Goal: Find specific page/section: Find specific page/section

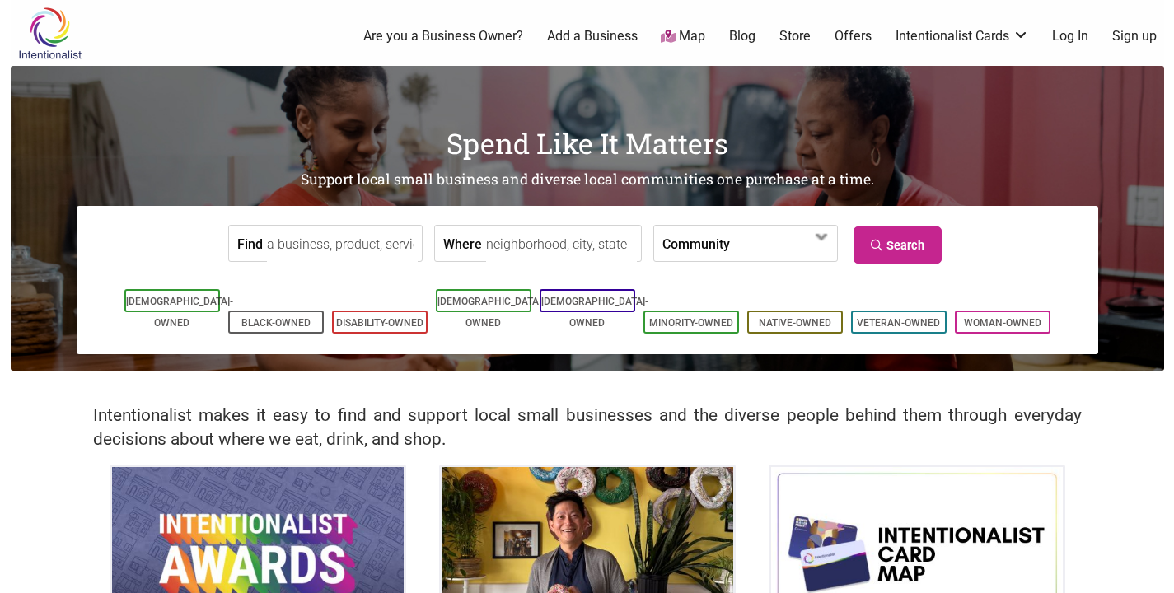
click at [337, 253] on input "Find" at bounding box center [342, 244] width 151 height 37
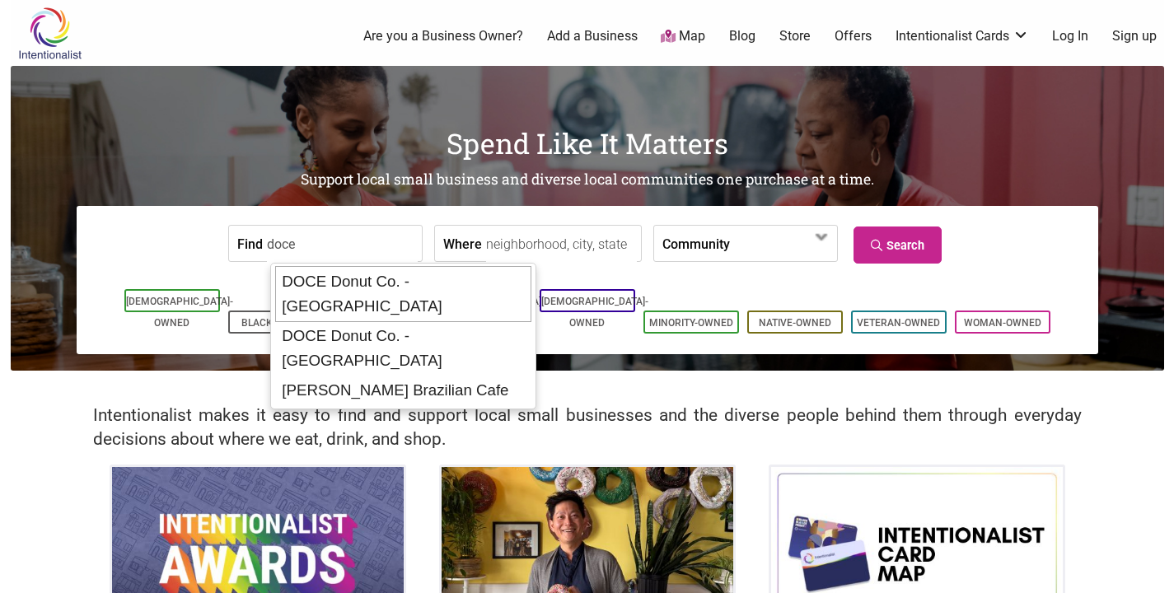
click at [357, 283] on div "DOCE Donut Co. - [GEOGRAPHIC_DATA]" at bounding box center [403, 294] width 256 height 56
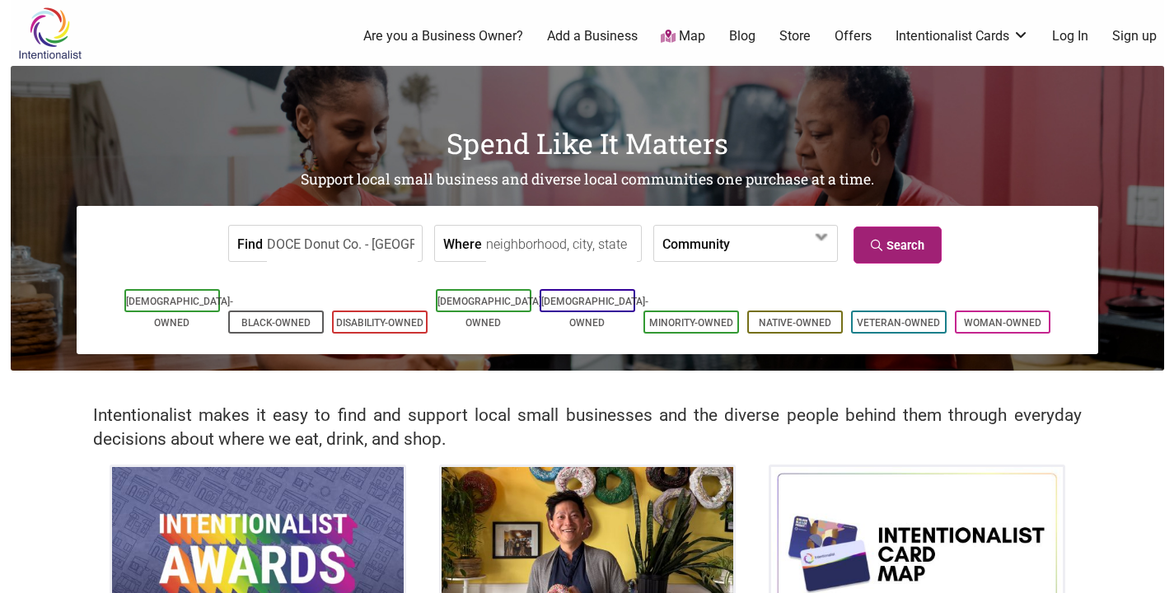
type input "DOCE Donut Co. - [GEOGRAPHIC_DATA]"
click at [880, 256] on link "Search" at bounding box center [898, 245] width 88 height 37
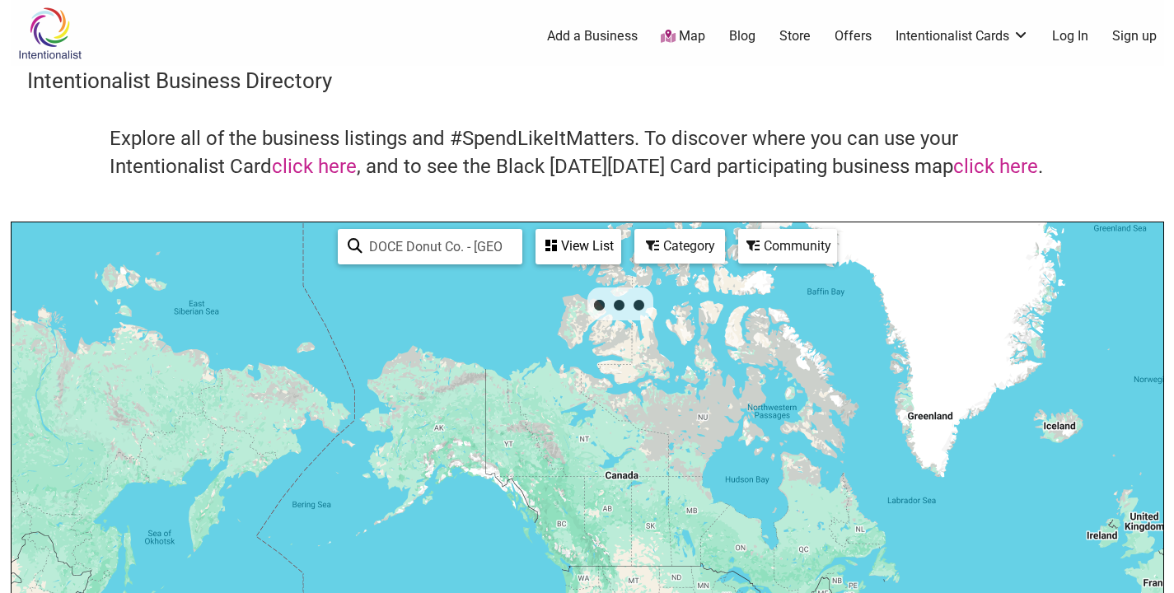
click at [574, 237] on div "View List" at bounding box center [578, 246] width 82 height 31
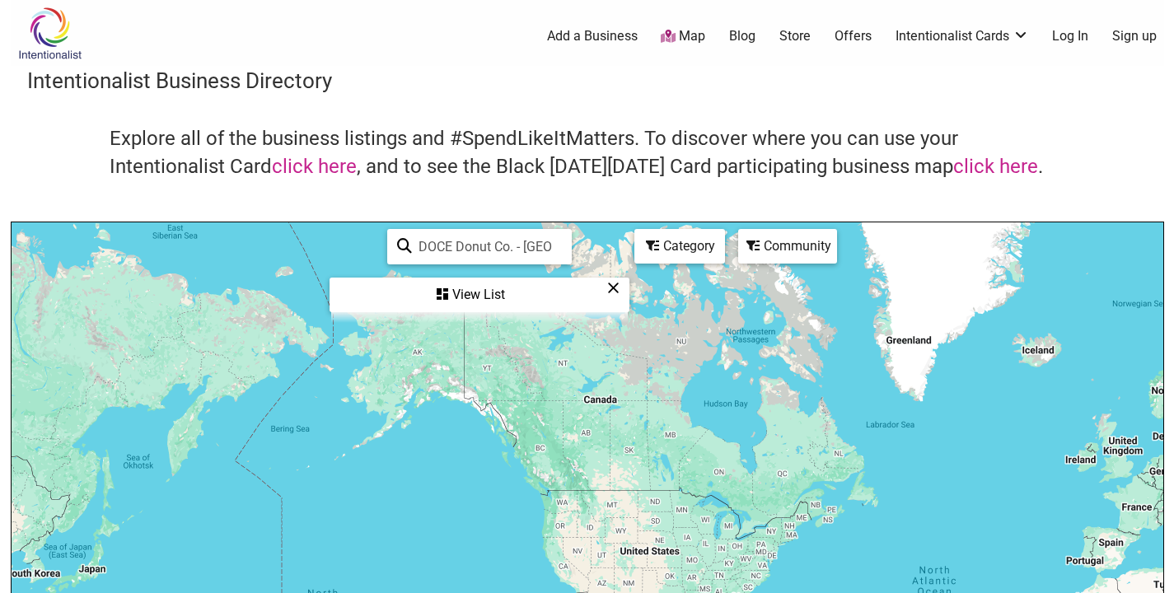
click at [501, 295] on div "View List" at bounding box center [479, 294] width 297 height 31
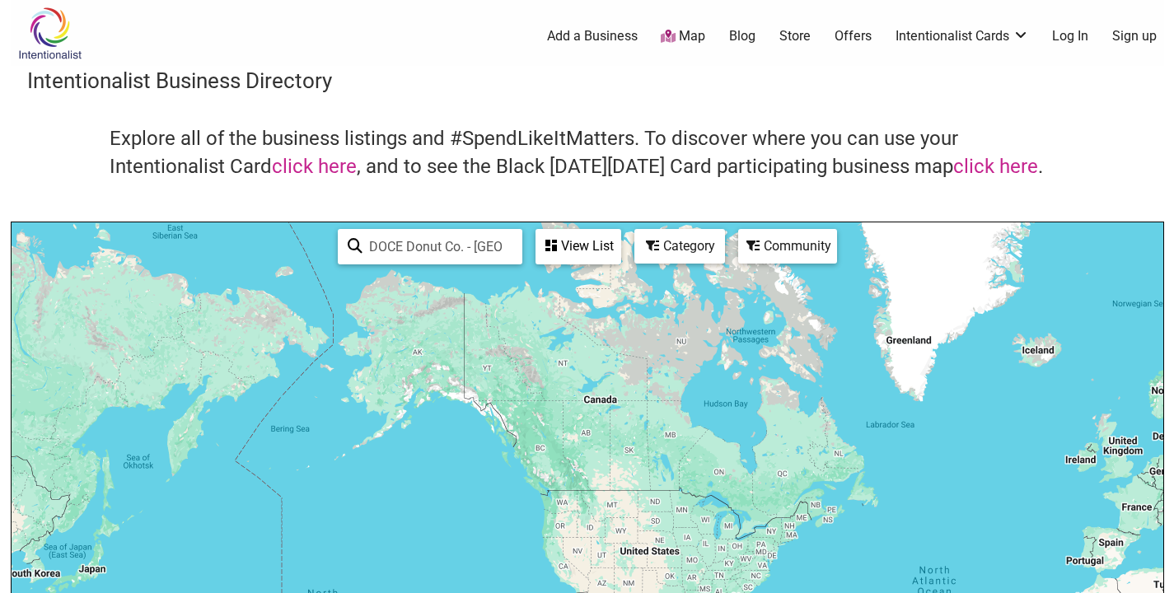
click at [452, 251] on input "DOCE Donut Co. - [GEOGRAPHIC_DATA]" at bounding box center [438, 247] width 150 height 32
click at [75, 42] on img at bounding box center [50, 34] width 78 height 54
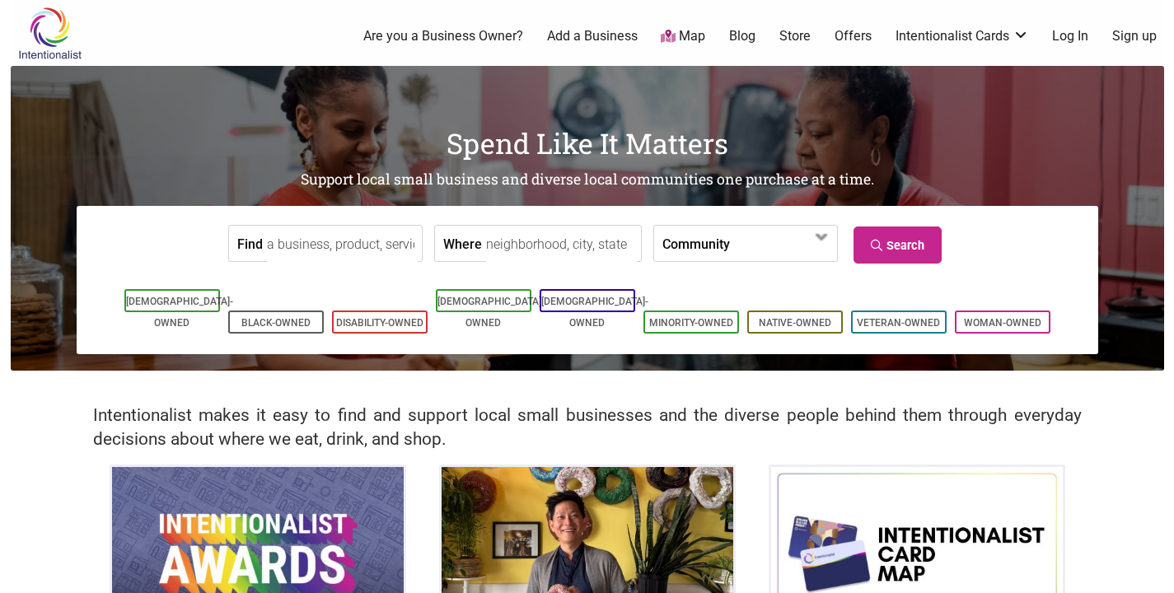
click at [303, 250] on input "Find" at bounding box center [342, 244] width 151 height 37
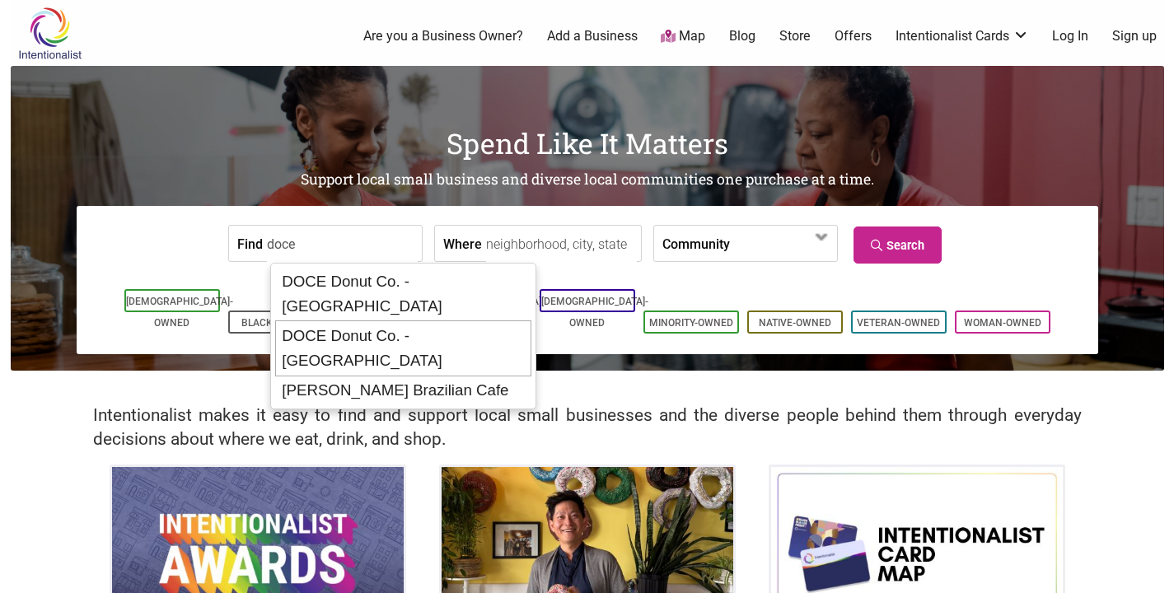
click at [340, 321] on div "DOCE Donut Co. - [GEOGRAPHIC_DATA]" at bounding box center [403, 349] width 256 height 56
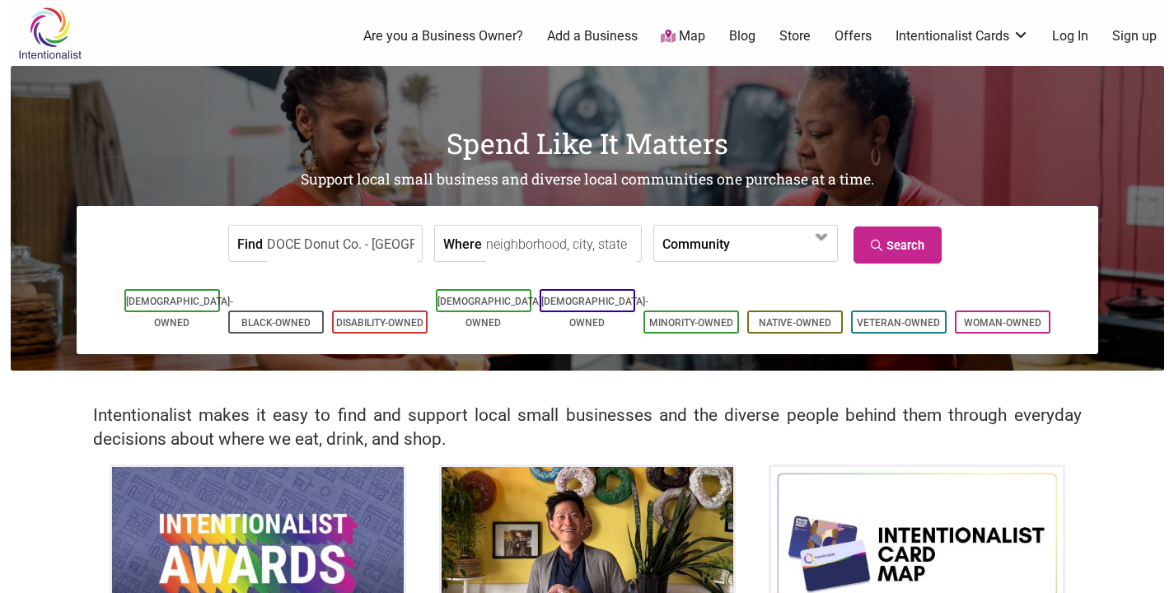
type input "DOCE Donut Co. - [GEOGRAPHIC_DATA]"
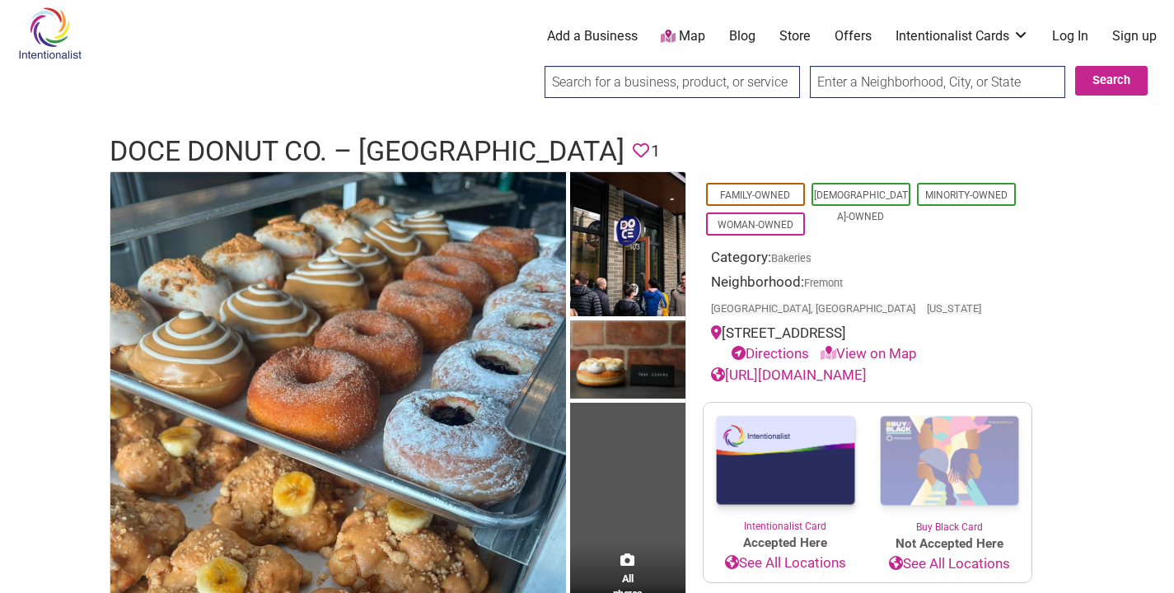
click at [611, 73] on input "search" at bounding box center [672, 82] width 255 height 32
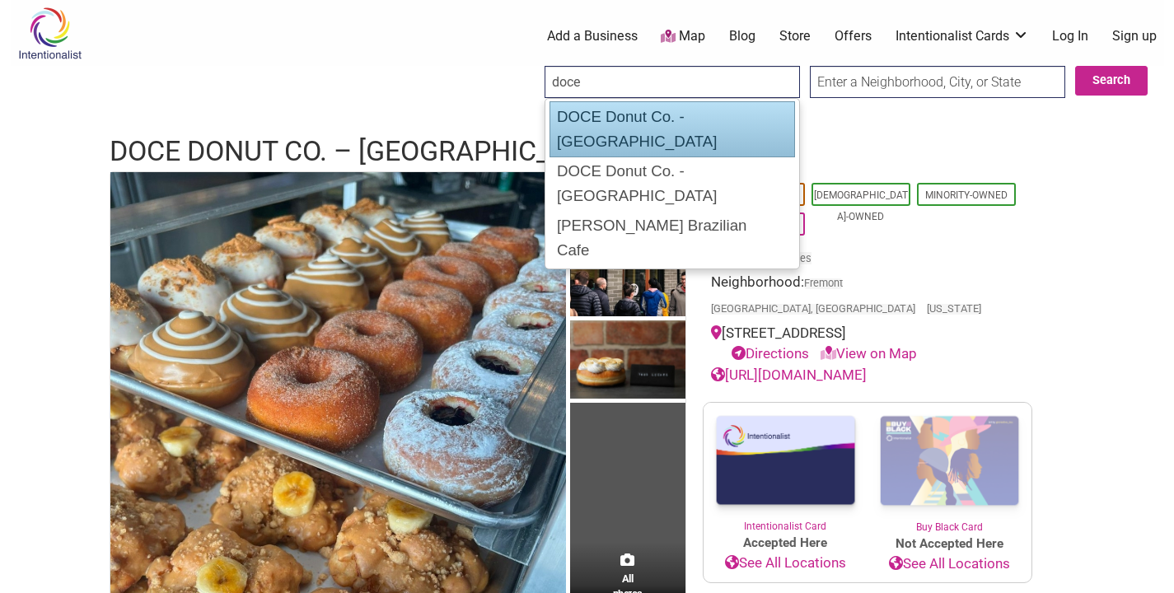
click at [617, 119] on div "DOCE Donut Co. - [GEOGRAPHIC_DATA]" at bounding box center [673, 129] width 246 height 56
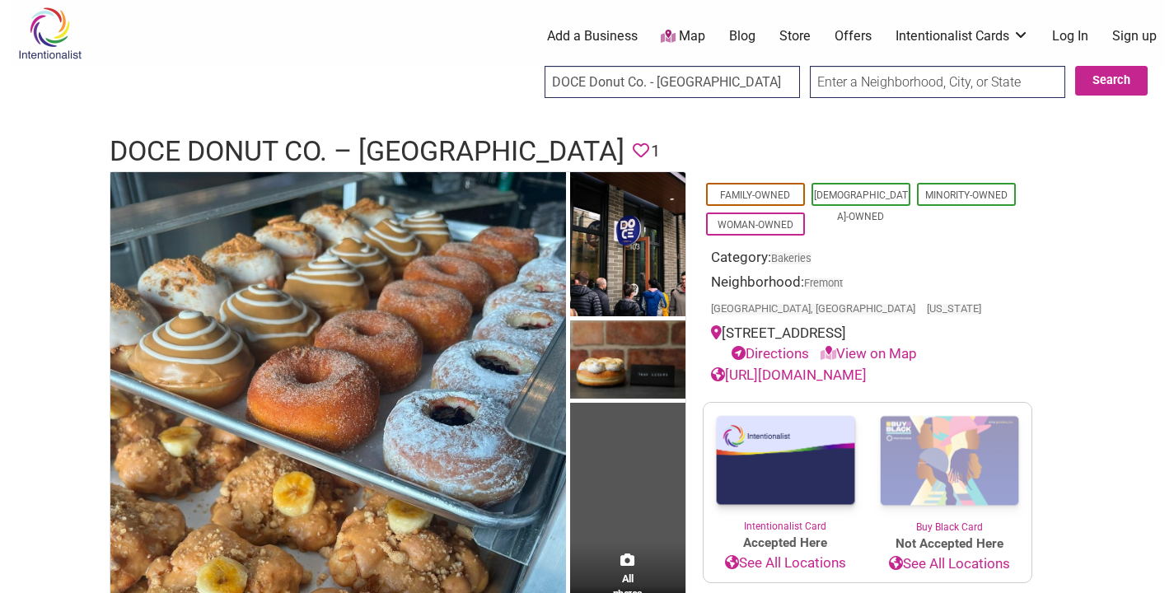
type input "DOCE Donut Co. - [GEOGRAPHIC_DATA]"
click at [528, 66] on input "Search" at bounding box center [559, 83] width 63 height 34
click at [696, 89] on input "DOCE Donut Co. - [GEOGRAPHIC_DATA]" at bounding box center [672, 82] width 255 height 32
click at [717, 87] on input "DOCE Donut Co. - [GEOGRAPHIC_DATA]" at bounding box center [672, 82] width 255 height 32
click at [40, 48] on img at bounding box center [50, 34] width 78 height 54
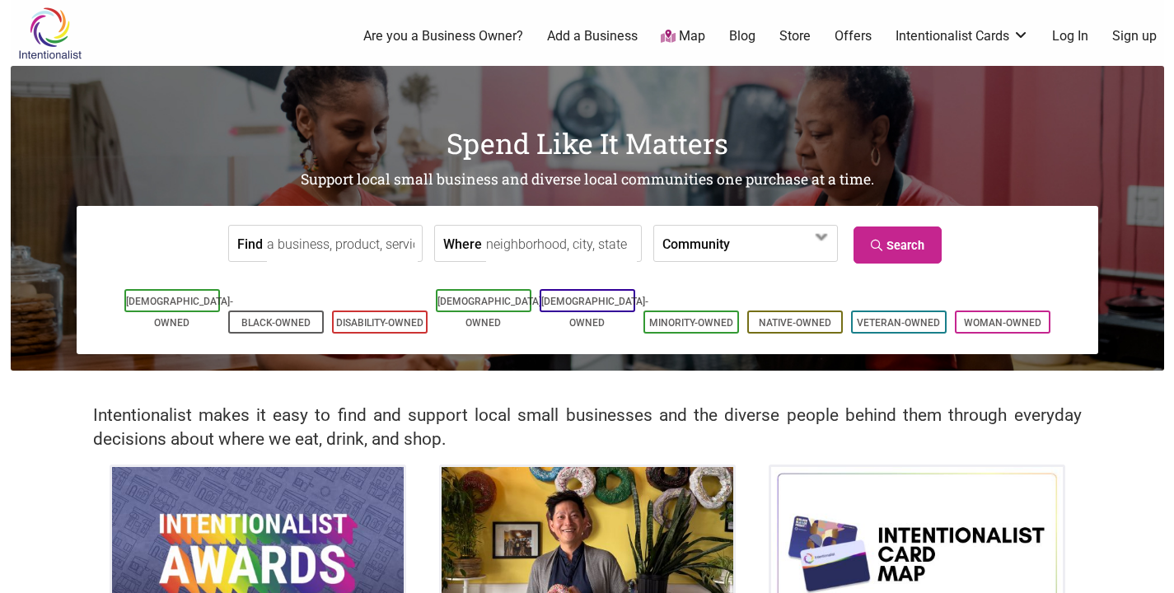
click at [333, 244] on input "Find" at bounding box center [342, 244] width 151 height 37
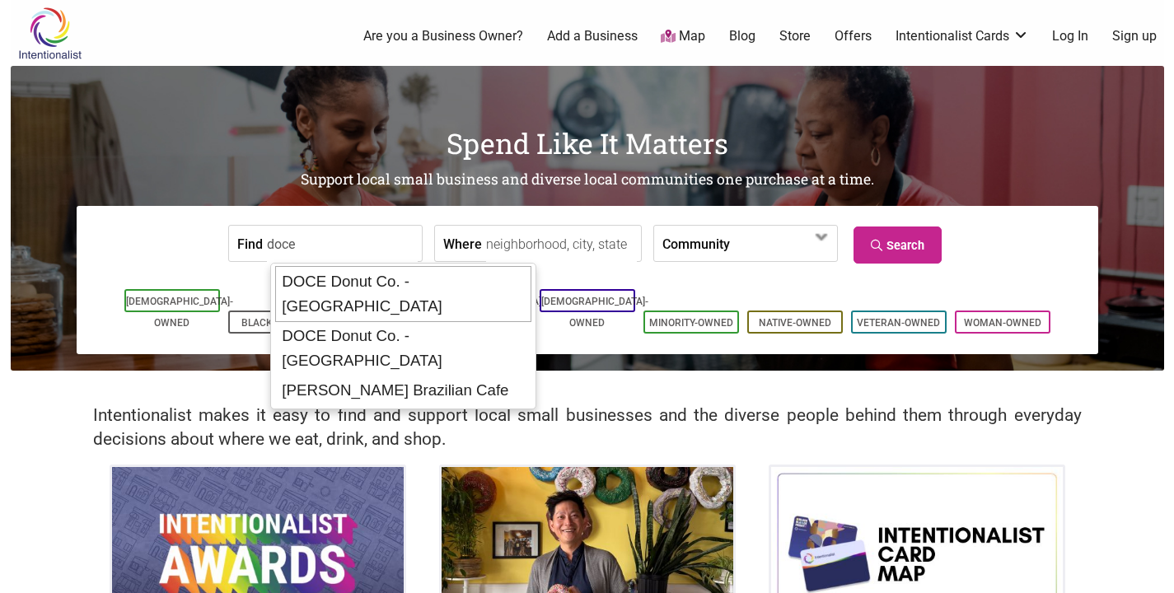
click at [363, 276] on div "DOCE Donut Co. - [GEOGRAPHIC_DATA]" at bounding box center [403, 294] width 256 height 56
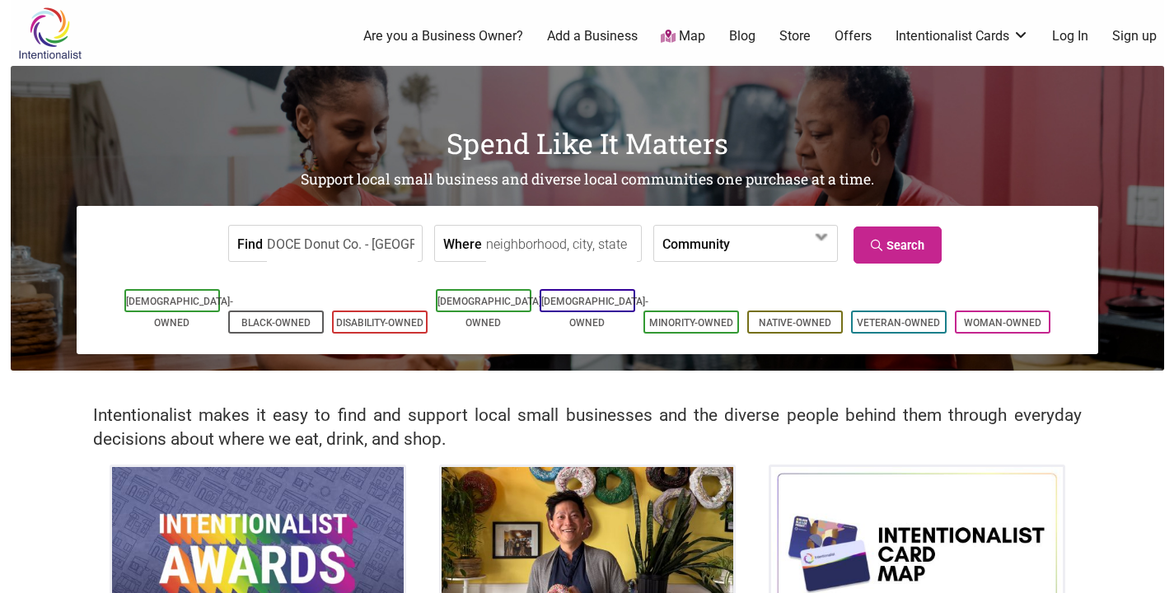
type input "DOCE Donut Co. - [GEOGRAPHIC_DATA]"
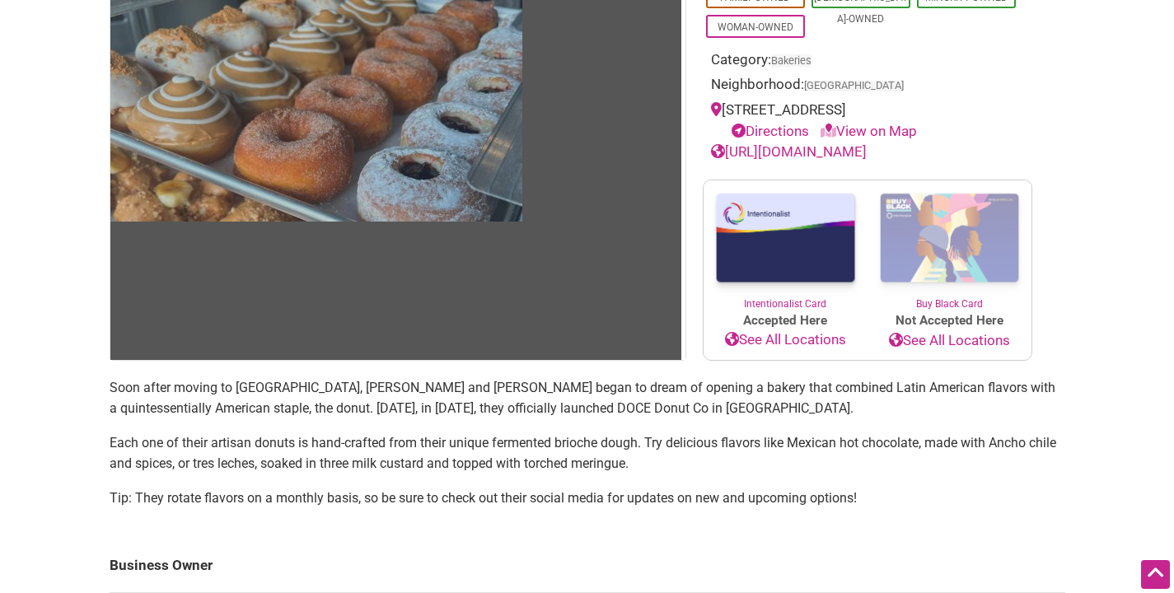
scroll to position [497, 0]
